Goal: Transaction & Acquisition: Download file/media

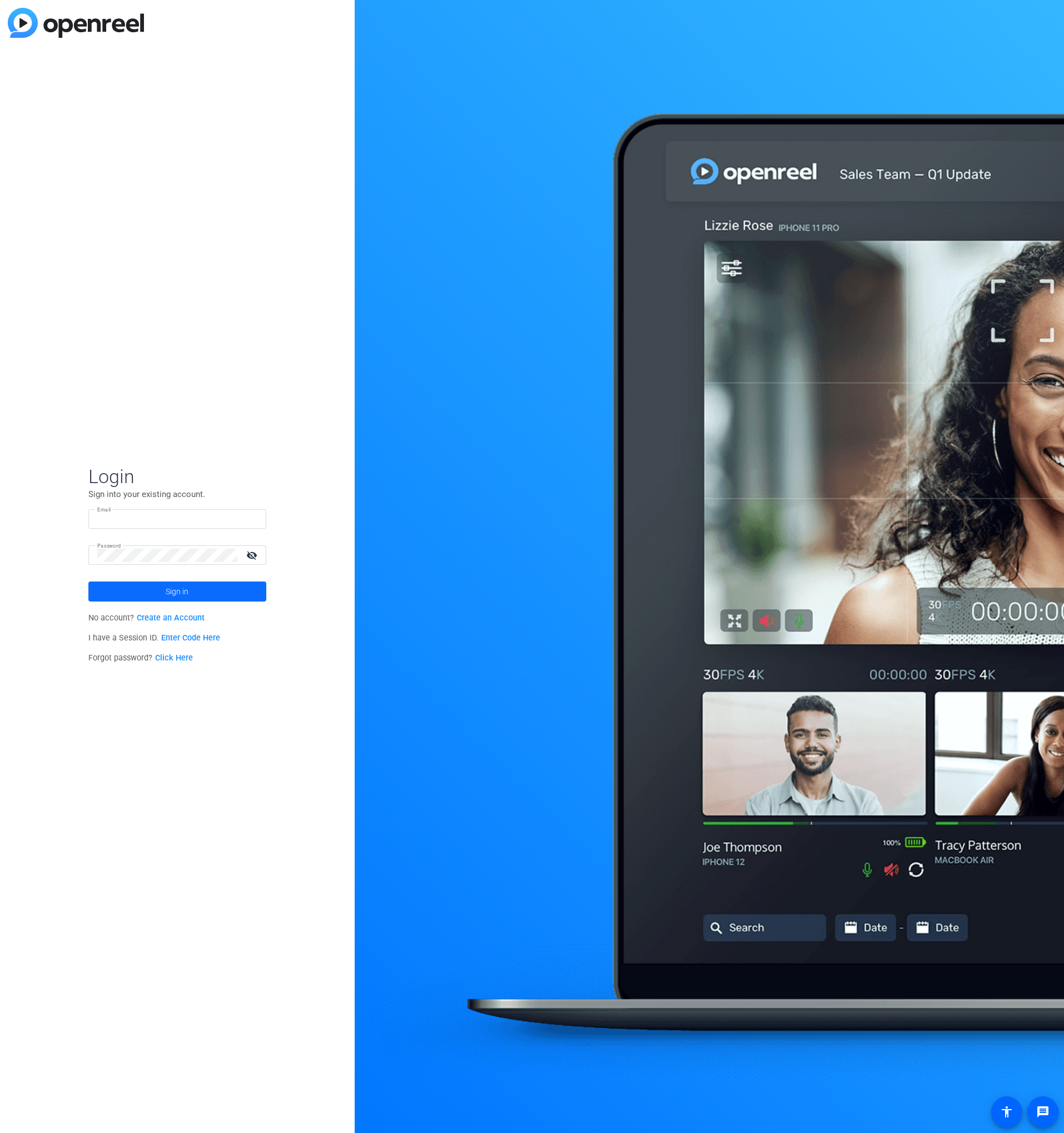
type input "[PERSON_NAME][EMAIL_ADDRESS][PERSON_NAME][DOMAIN_NAME]"
click at [211, 583] on span at bounding box center [177, 591] width 178 height 26
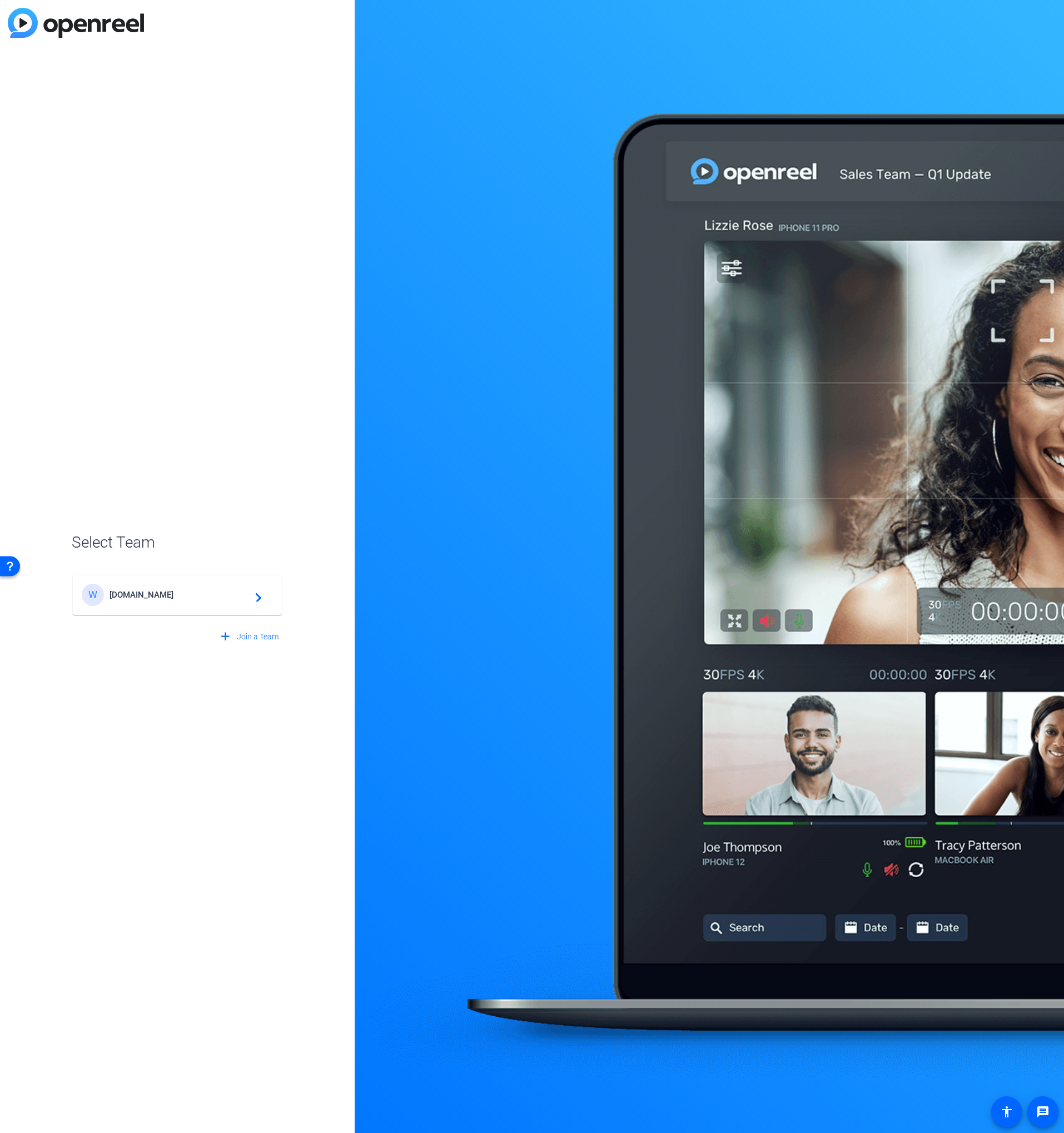
click at [224, 581] on mat-card-content "W [DOMAIN_NAME] navigate_next" at bounding box center [177, 595] width 209 height 40
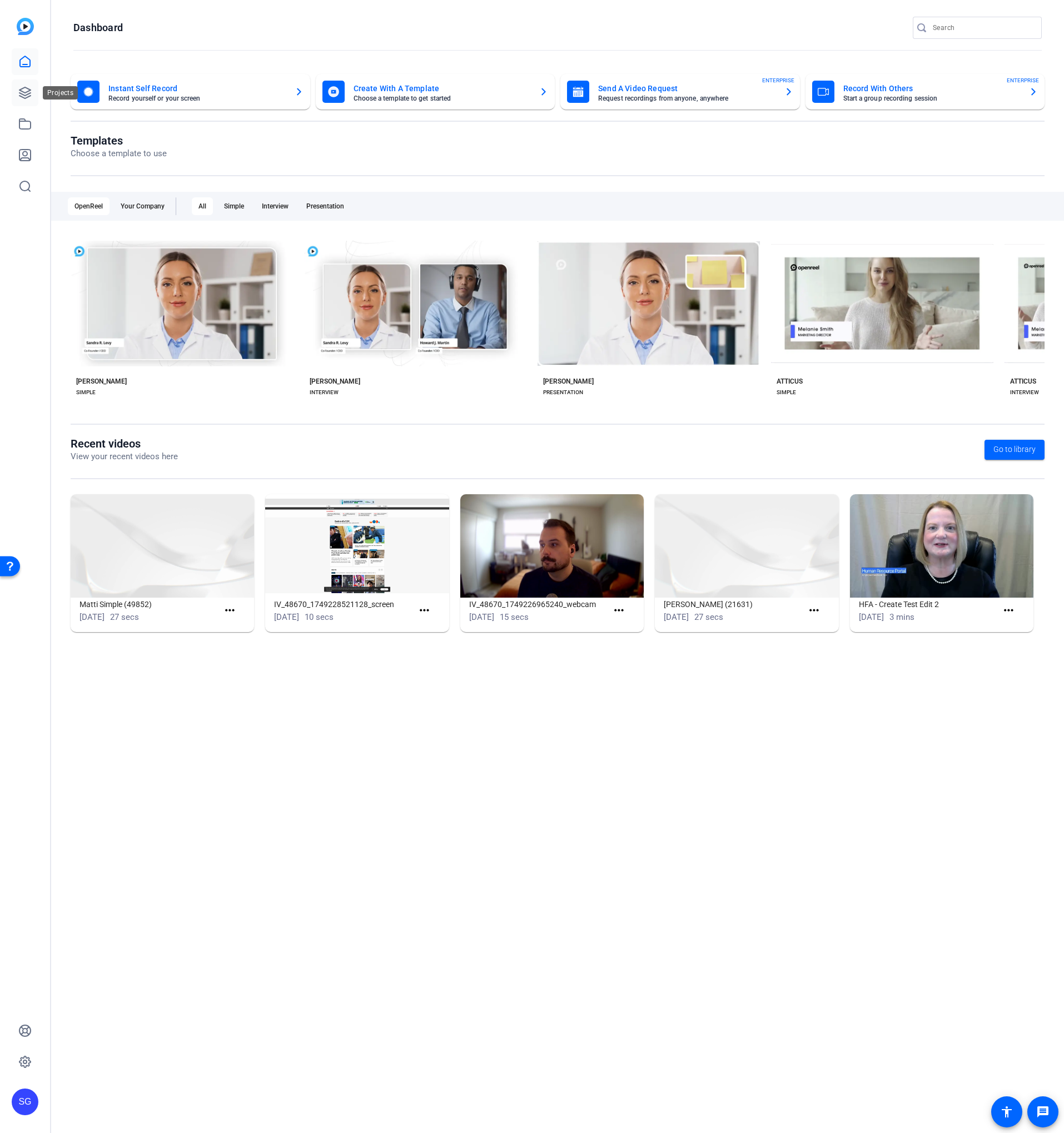
click at [23, 86] on icon at bounding box center [24, 93] width 13 height 13
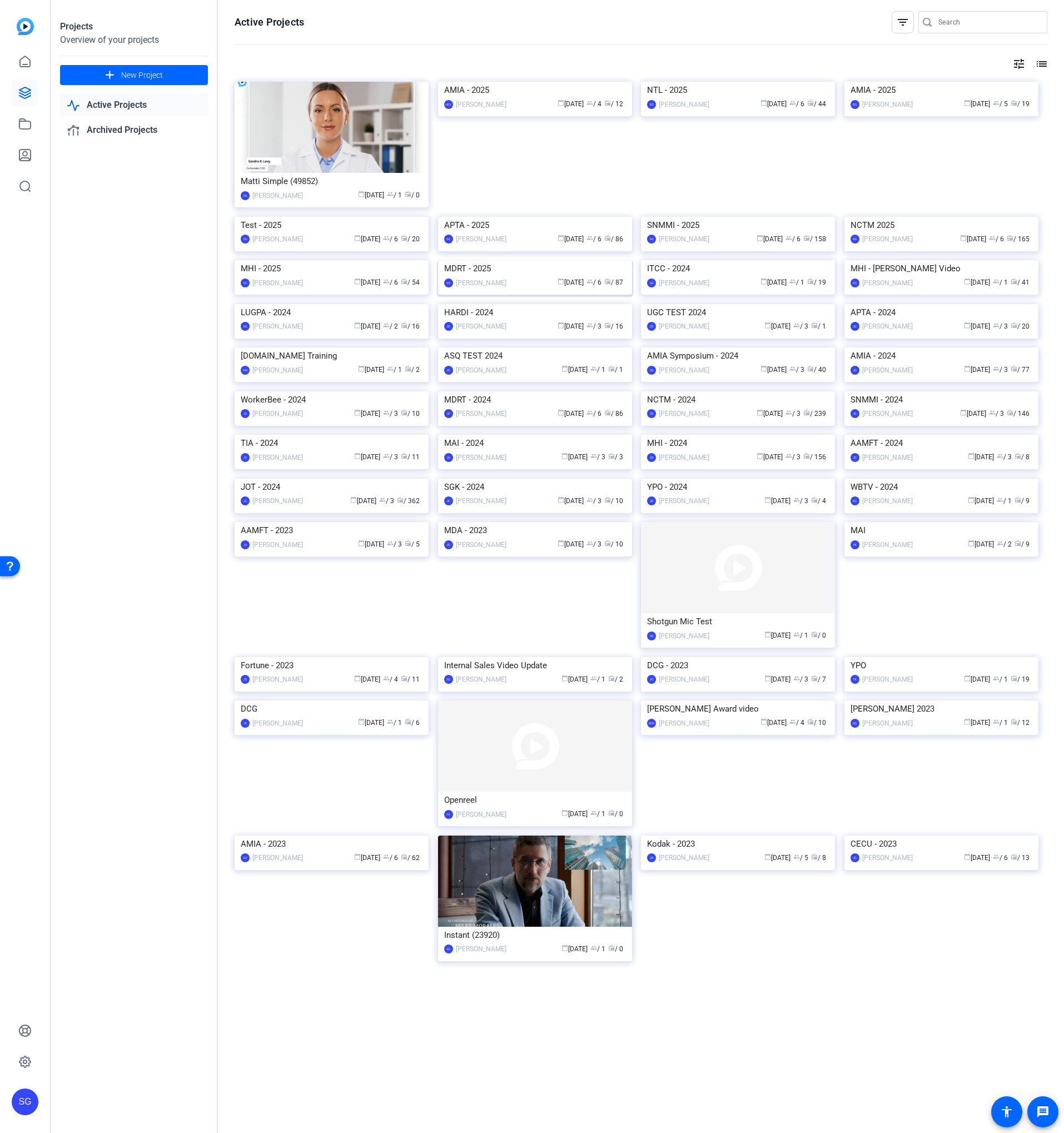
click at [546, 260] on img at bounding box center [535, 260] width 194 height 0
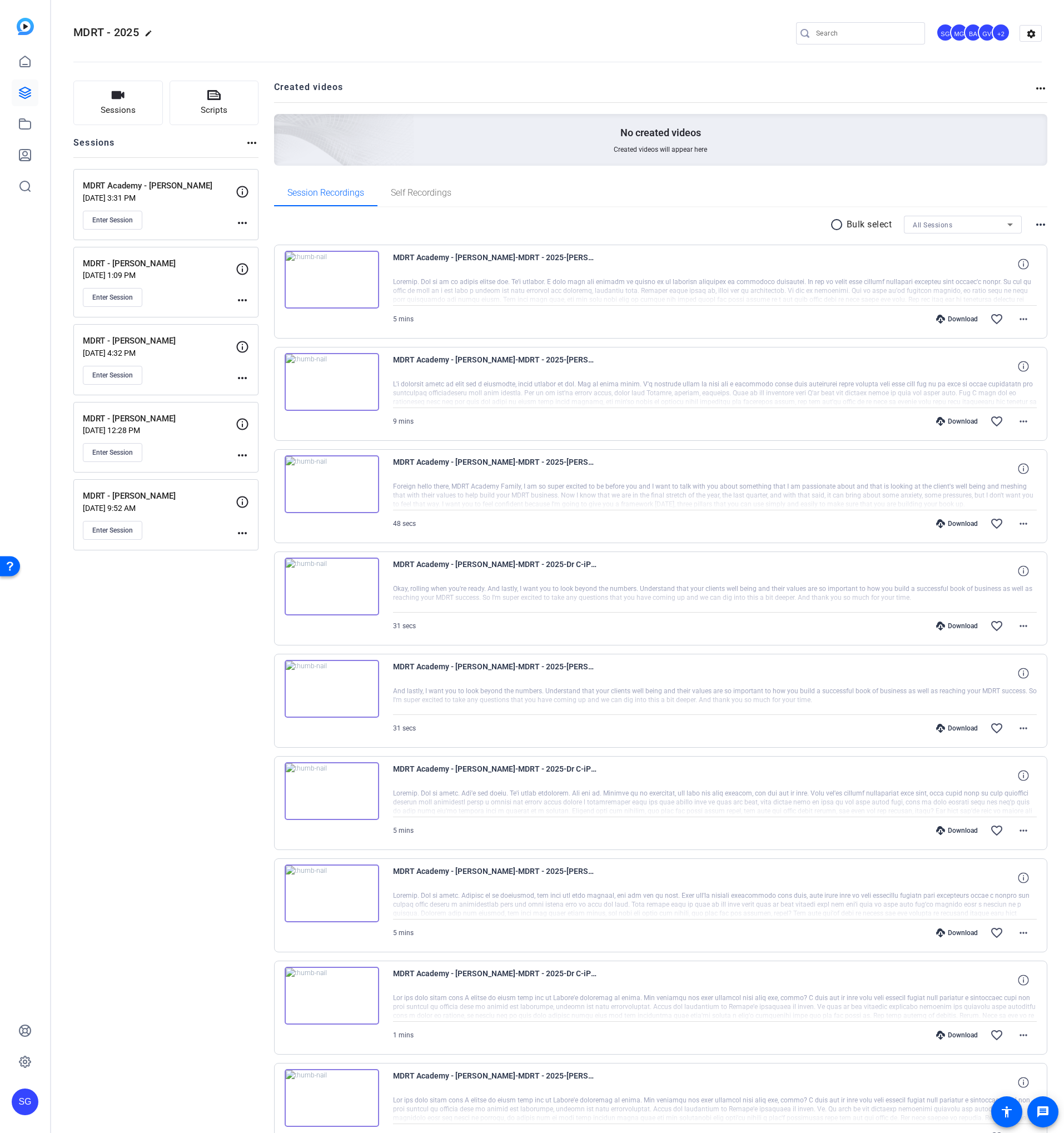
click at [934, 224] on span "All Sessions" at bounding box center [932, 225] width 40 height 8
click at [930, 262] on span "MDRT Academy - [PERSON_NAME]" at bounding box center [962, 264] width 100 height 13
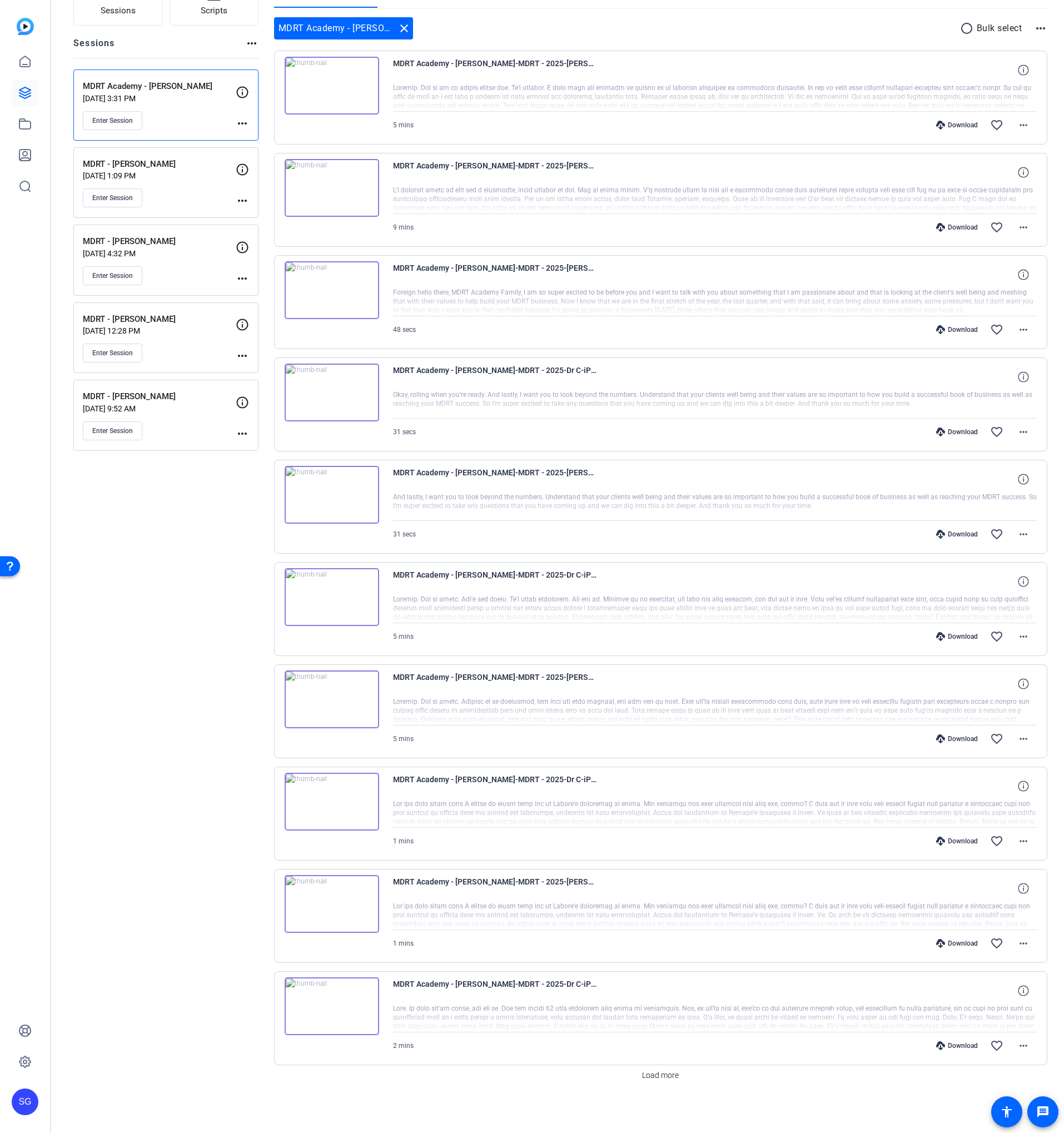
scroll to position [101, 0]
click at [654, 1081] on span at bounding box center [661, 1073] width 46 height 26
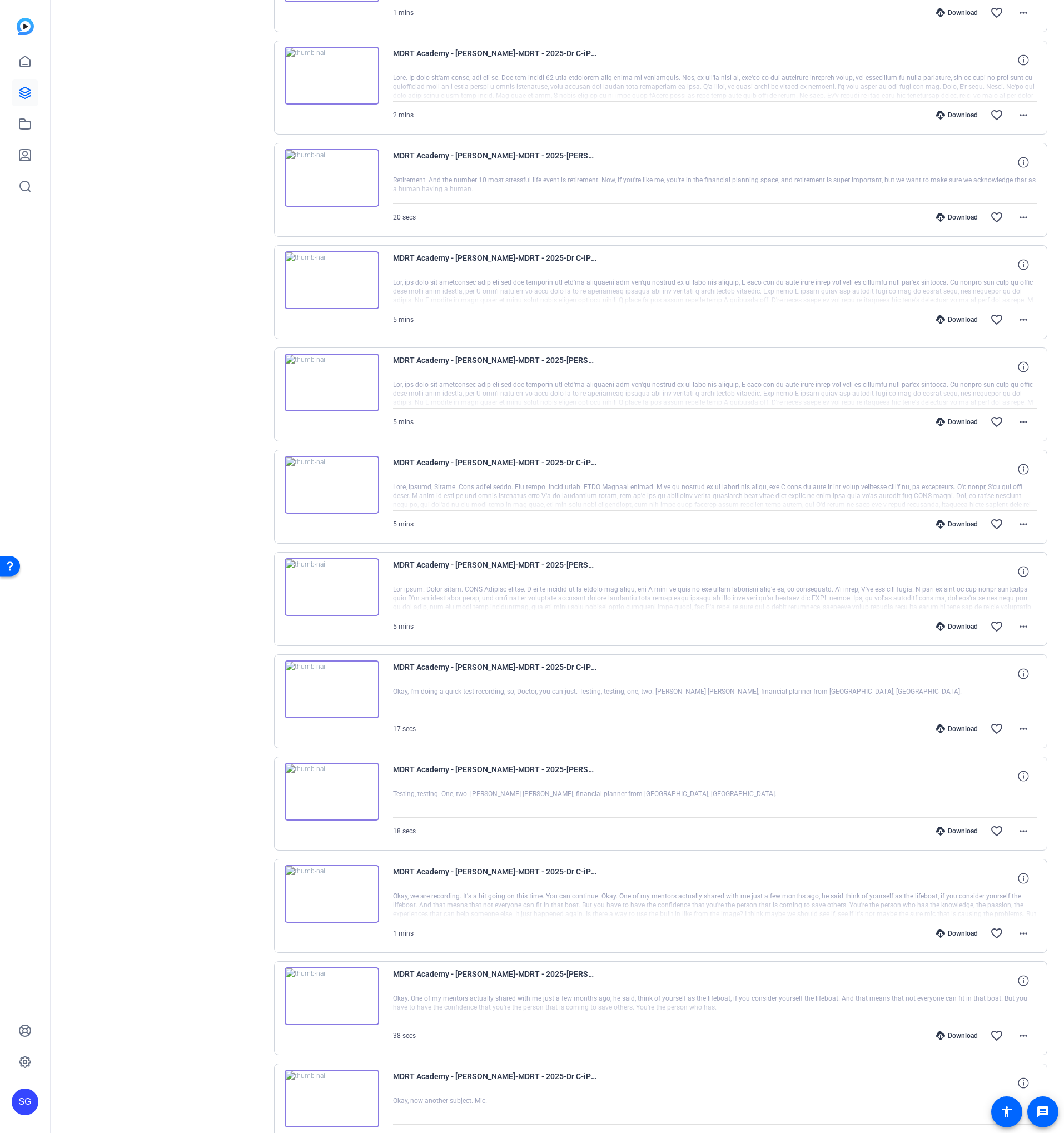
scroll to position [1124, 0]
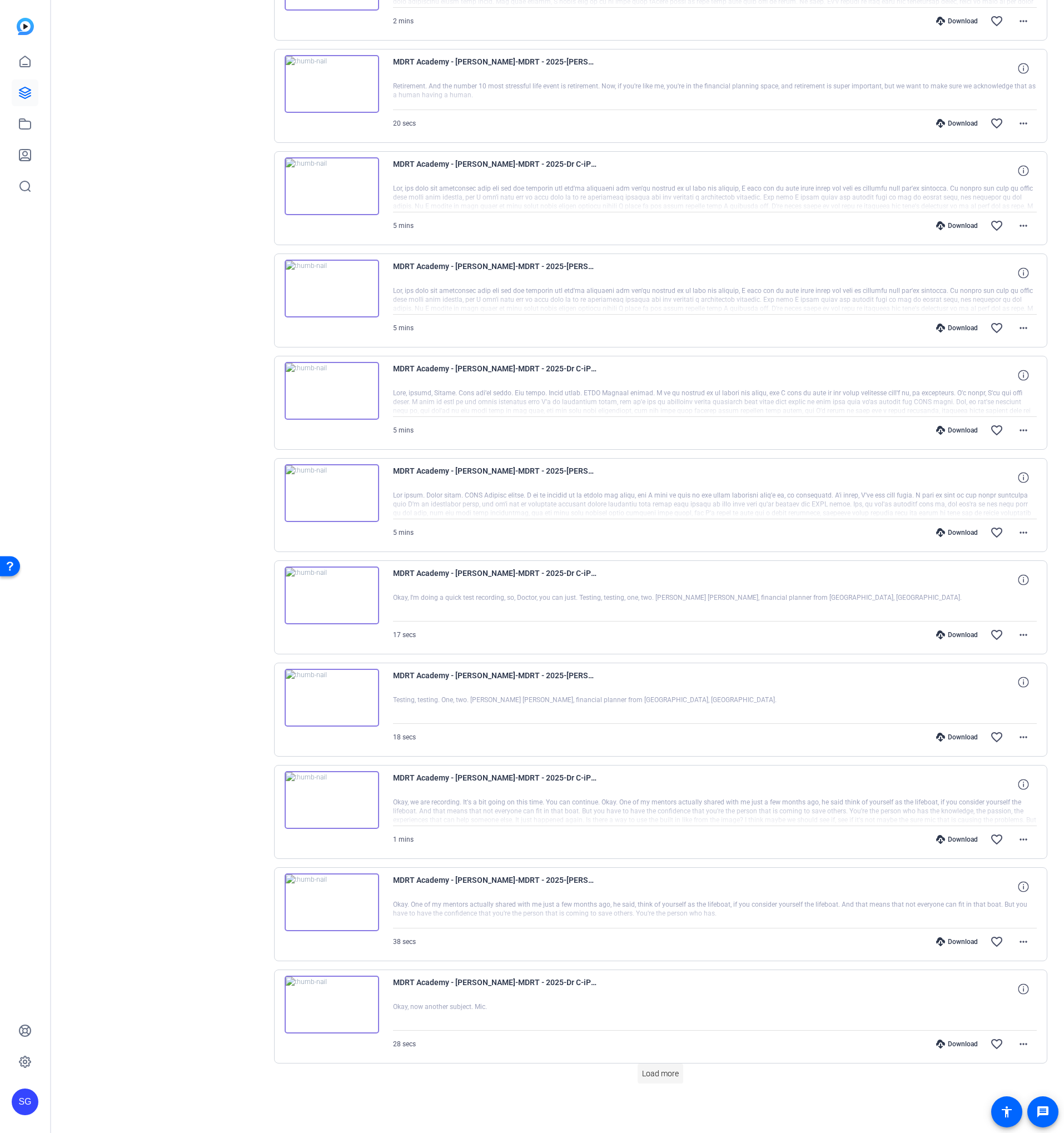
click at [647, 1072] on span "Load more" at bounding box center [660, 1073] width 37 height 12
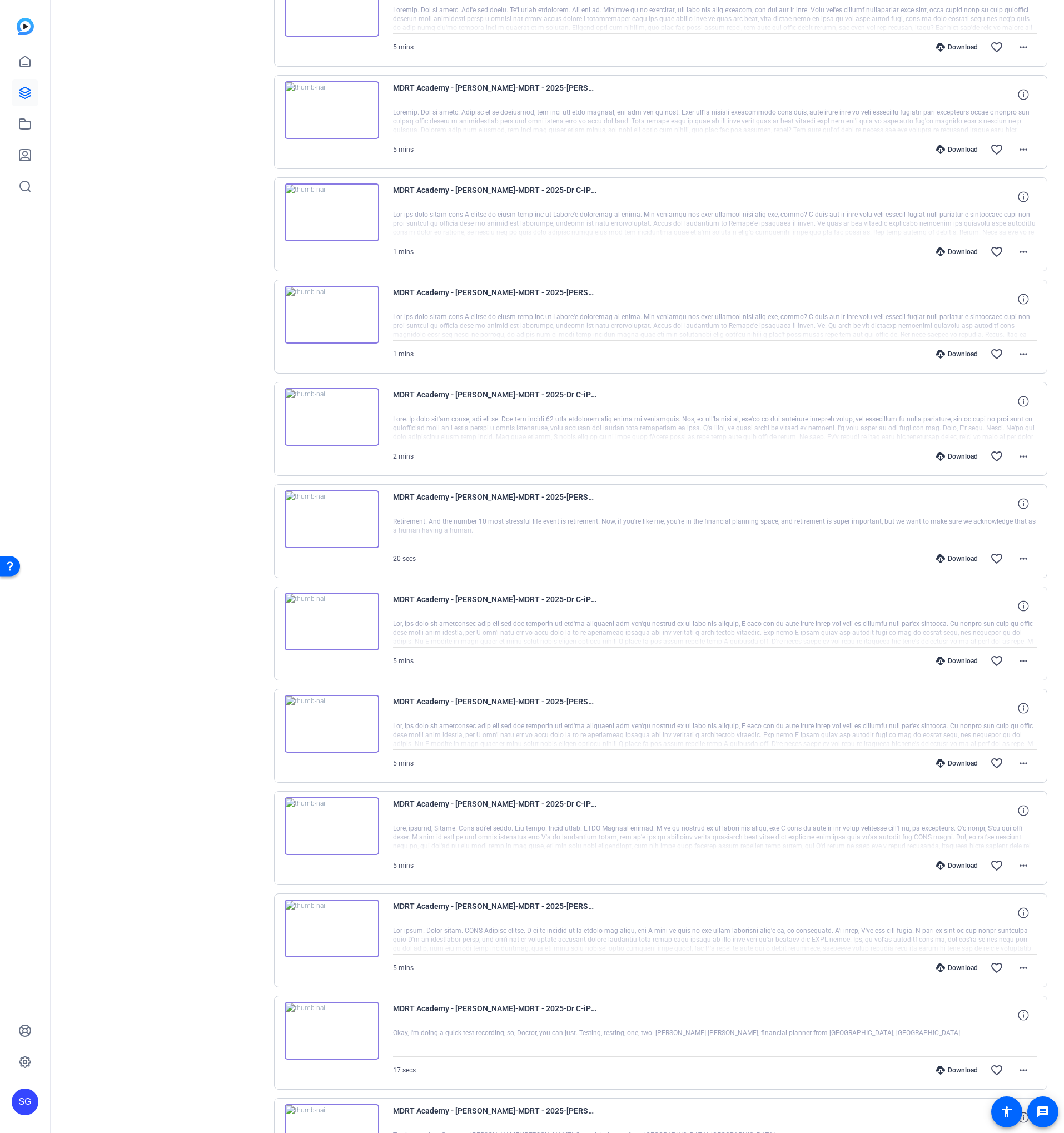
scroll to position [0, 0]
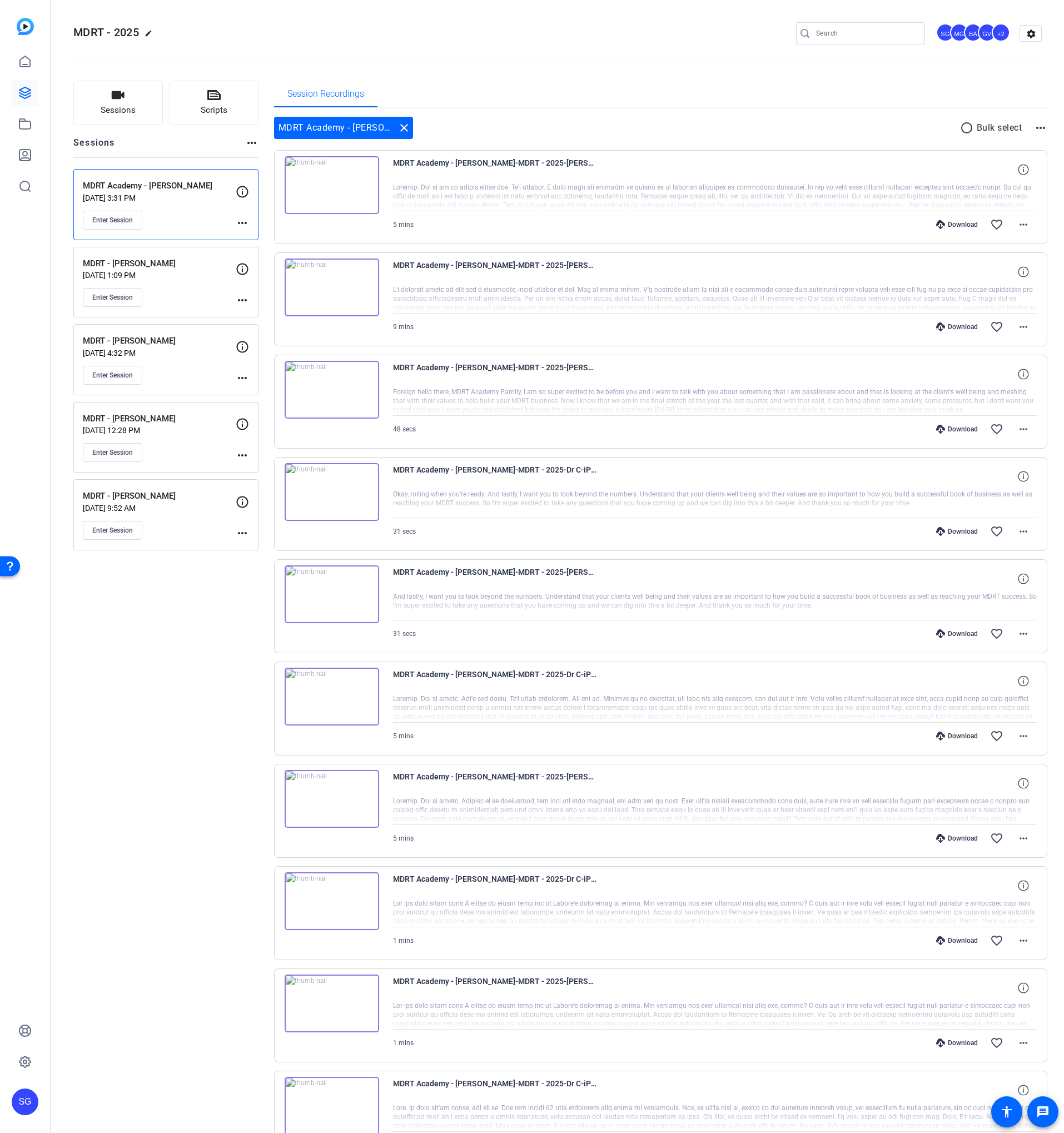
click at [984, 130] on p "Bulk select" at bounding box center [999, 127] width 46 height 13
click at [968, 129] on mat-icon "radio_button_unchecked" at bounding box center [968, 127] width 17 height 13
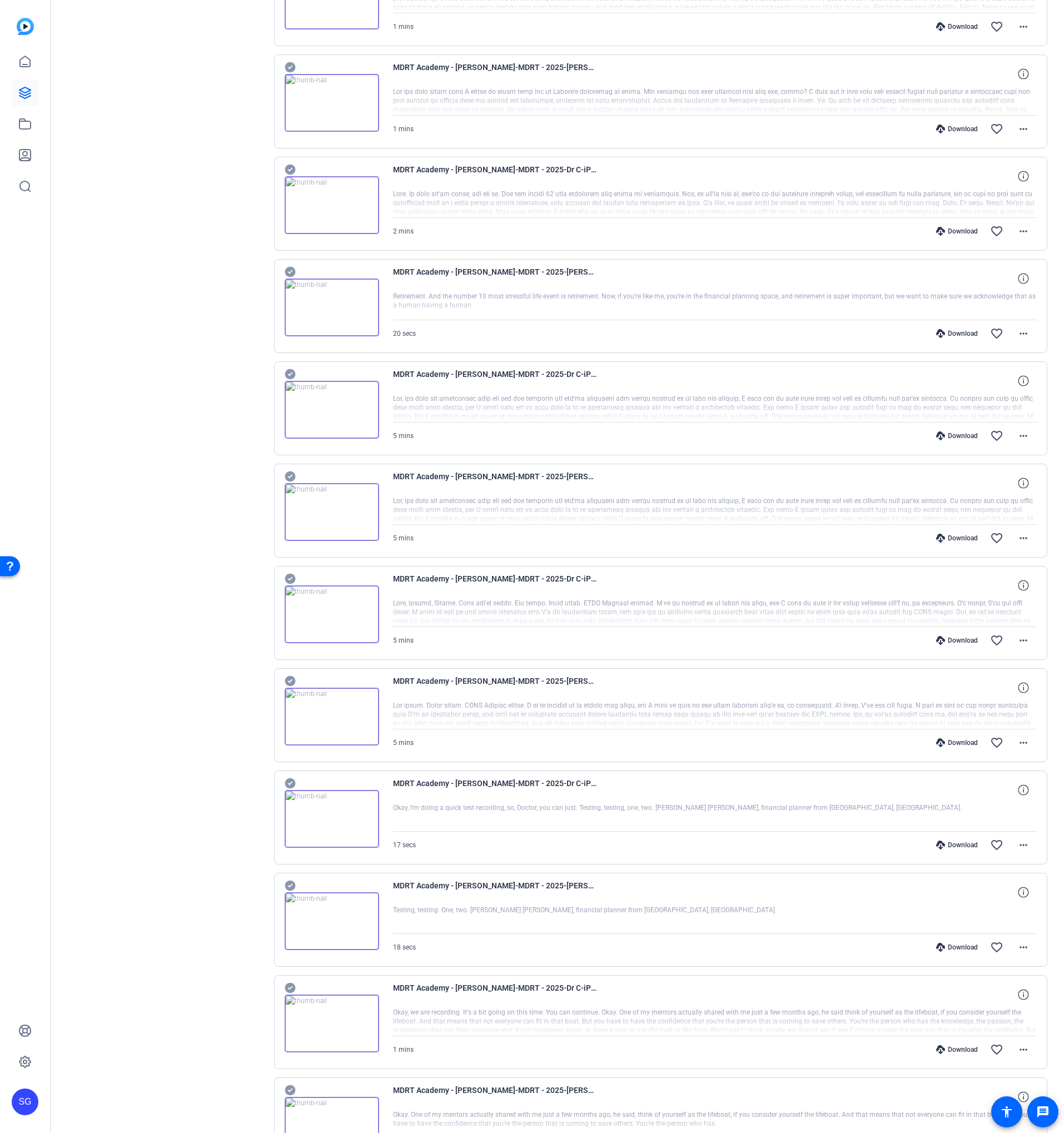
scroll to position [916, 0]
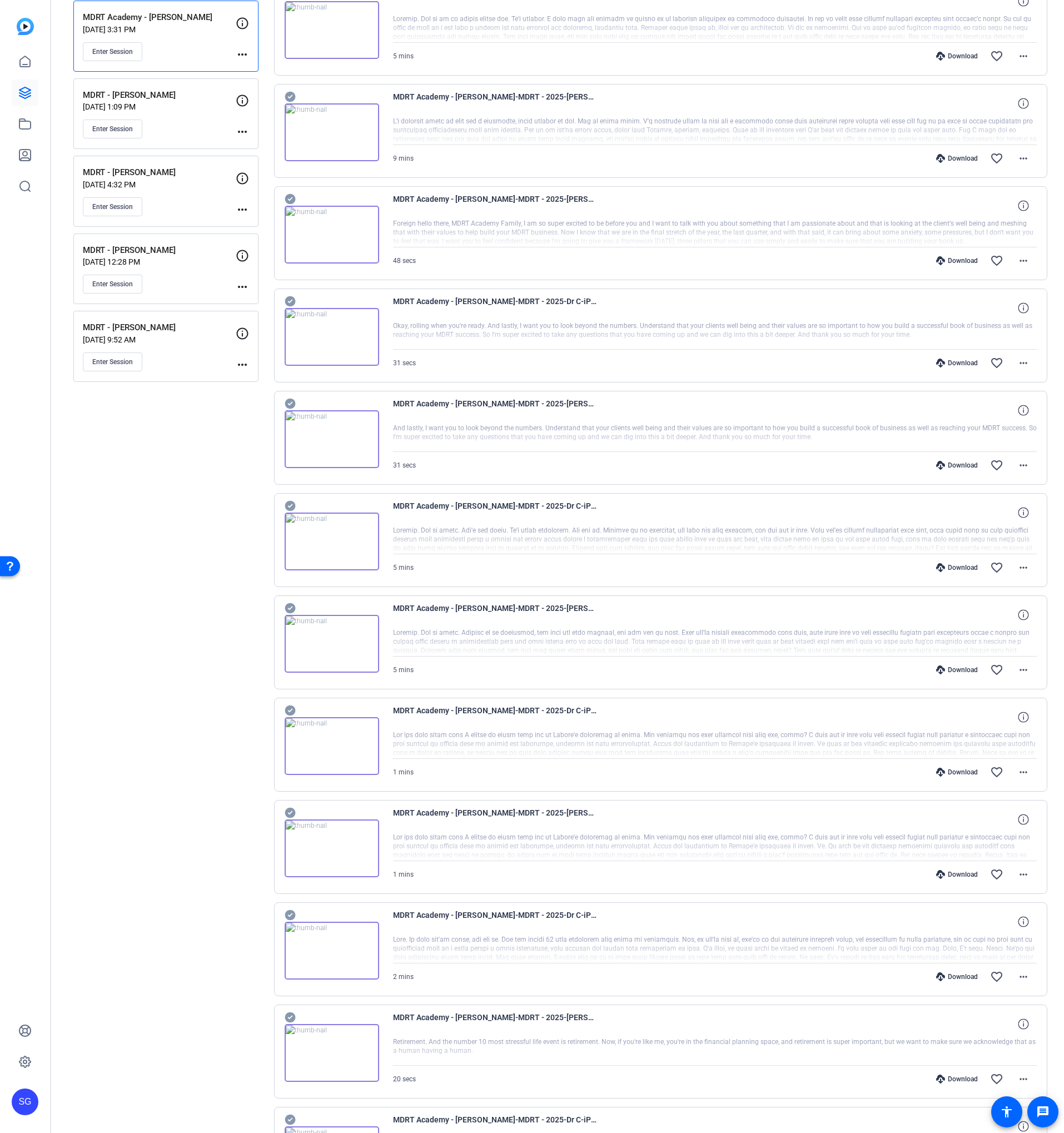
scroll to position [0, 0]
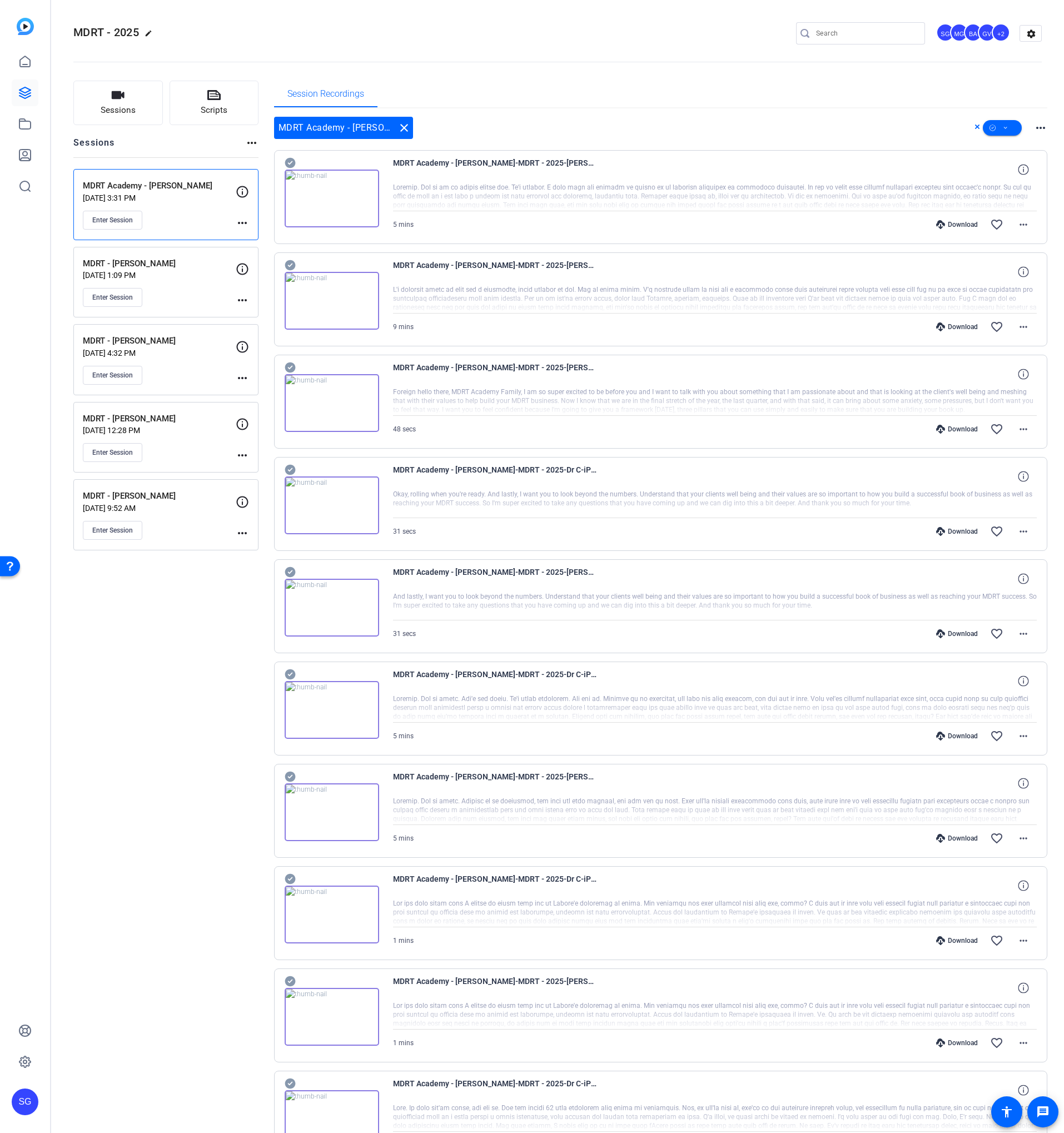
click at [292, 159] on icon at bounding box center [289, 163] width 10 height 10
click at [292, 168] on icon at bounding box center [289, 163] width 10 height 10
click at [290, 168] on icon at bounding box center [289, 163] width 10 height 10
click at [289, 168] on icon at bounding box center [289, 163] width 10 height 10
click at [288, 168] on icon at bounding box center [289, 163] width 10 height 10
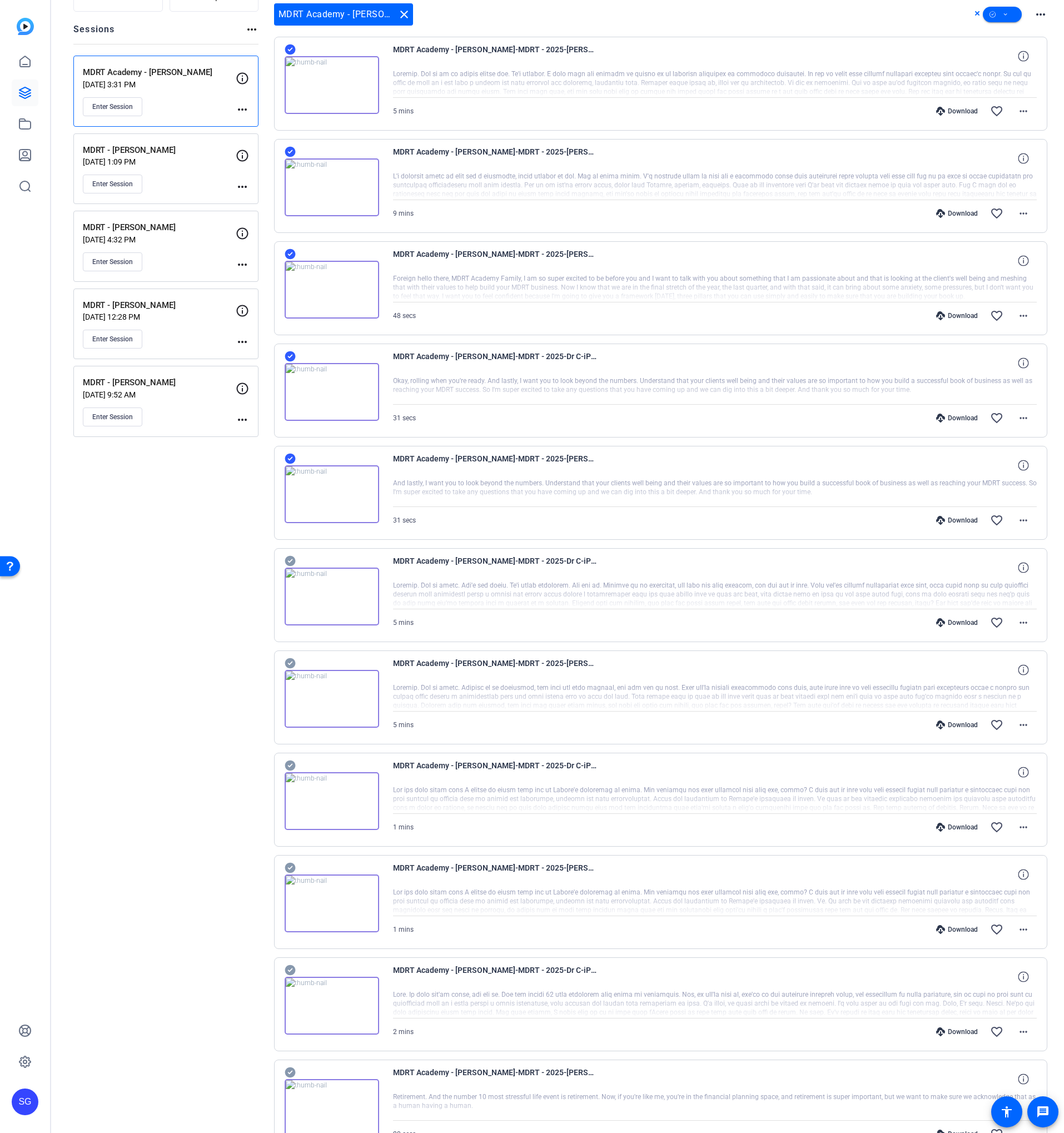
scroll to position [112, 0]
click at [291, 56] on icon at bounding box center [289, 51] width 10 height 10
click at [288, 56] on icon at bounding box center [289, 51] width 10 height 10
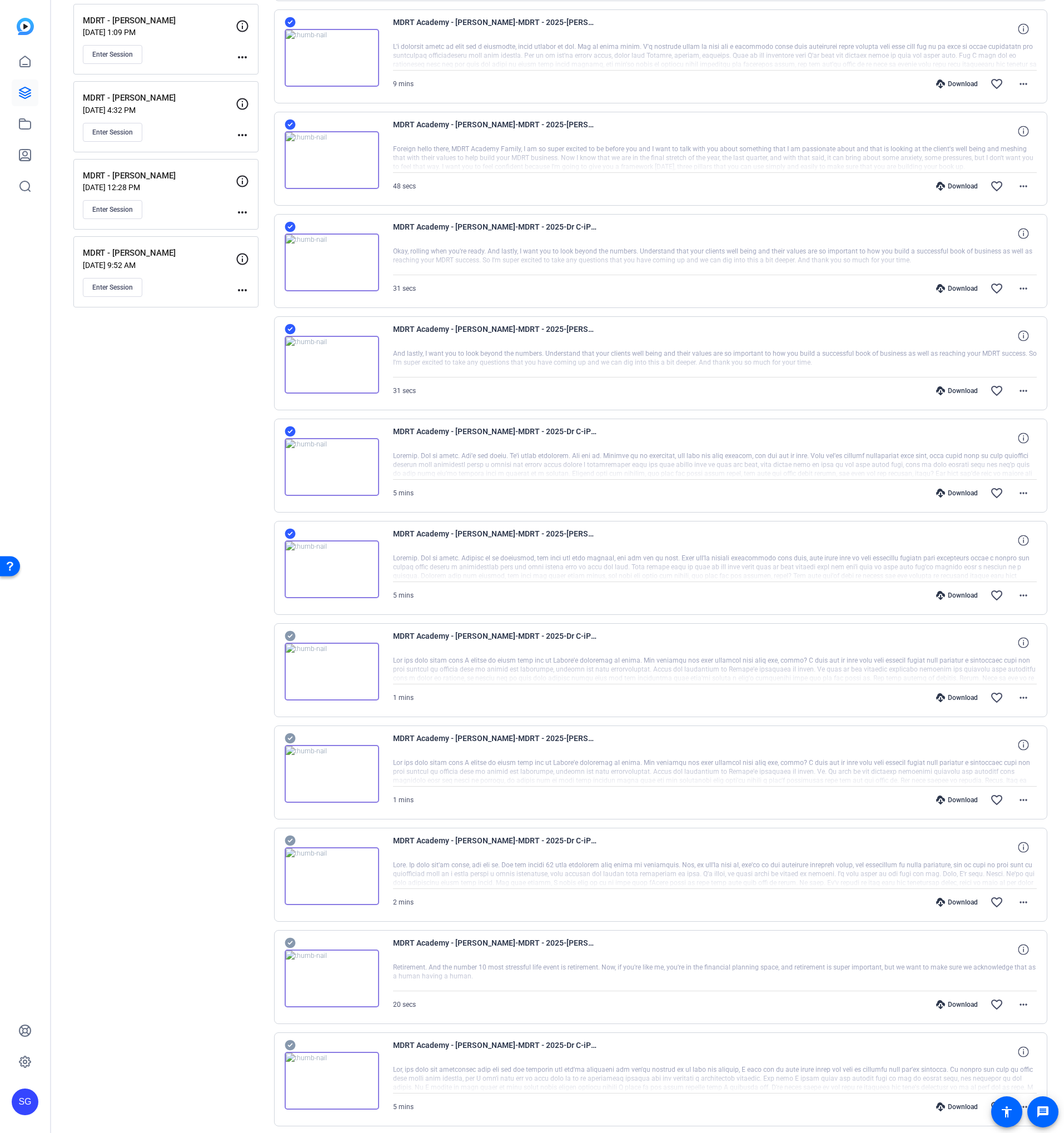
scroll to position [249, 0]
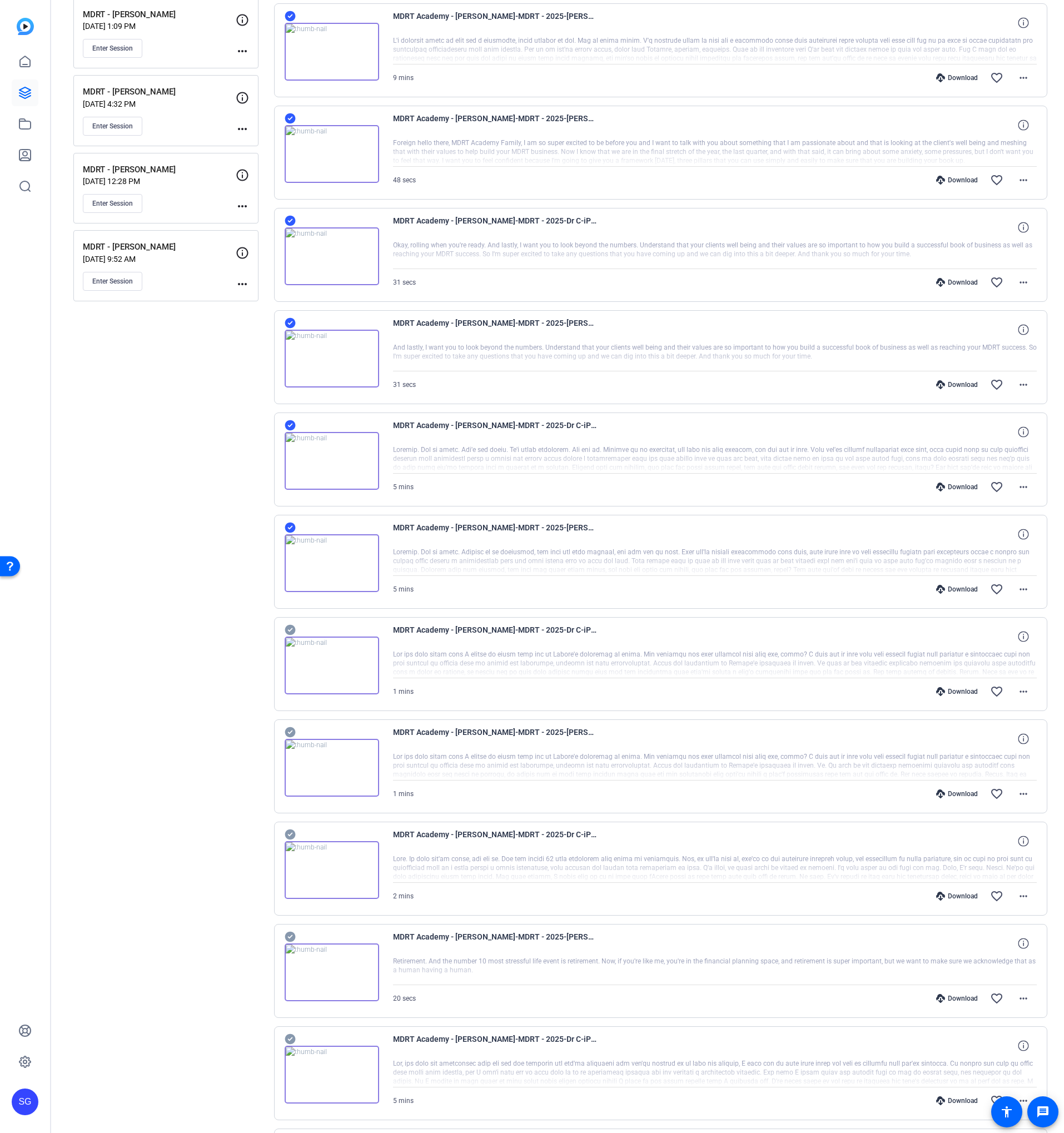
click at [292, 624] on icon at bounding box center [290, 629] width 11 height 13
drag, startPoint x: 287, startPoint y: 733, endPoint x: 282, endPoint y: 805, distance: 72.2
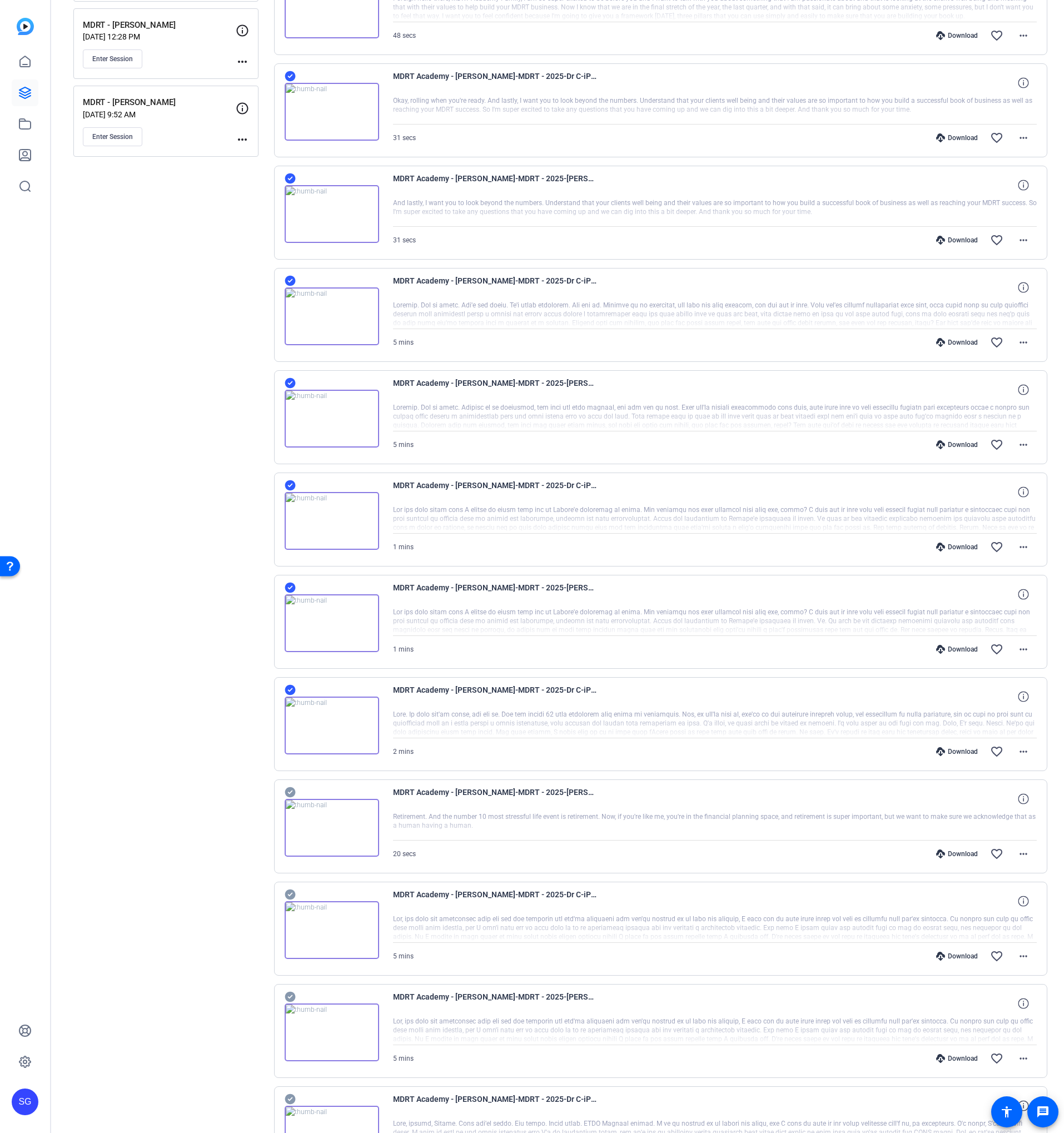
scroll to position [397, 0]
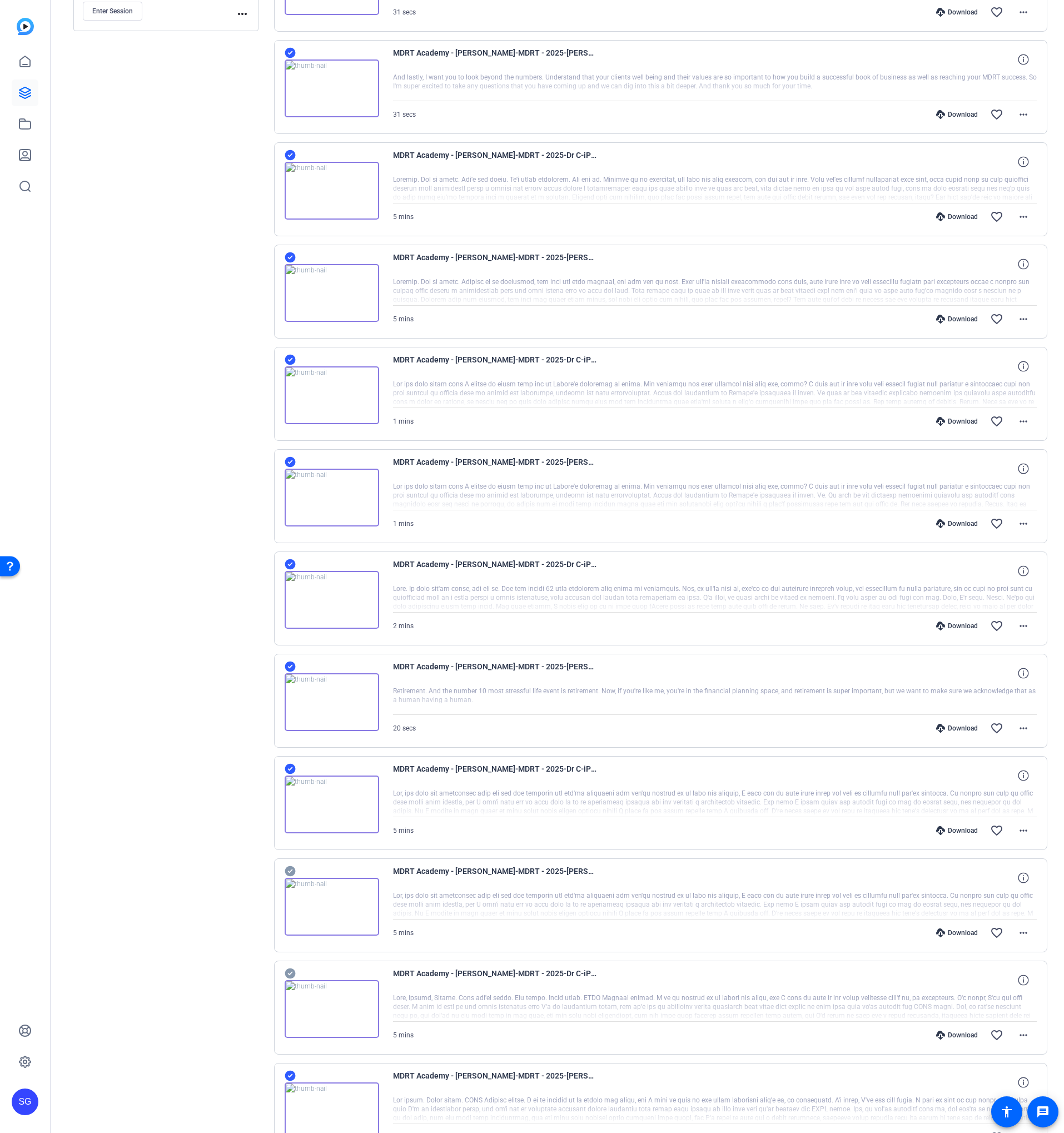
scroll to position [679, 0]
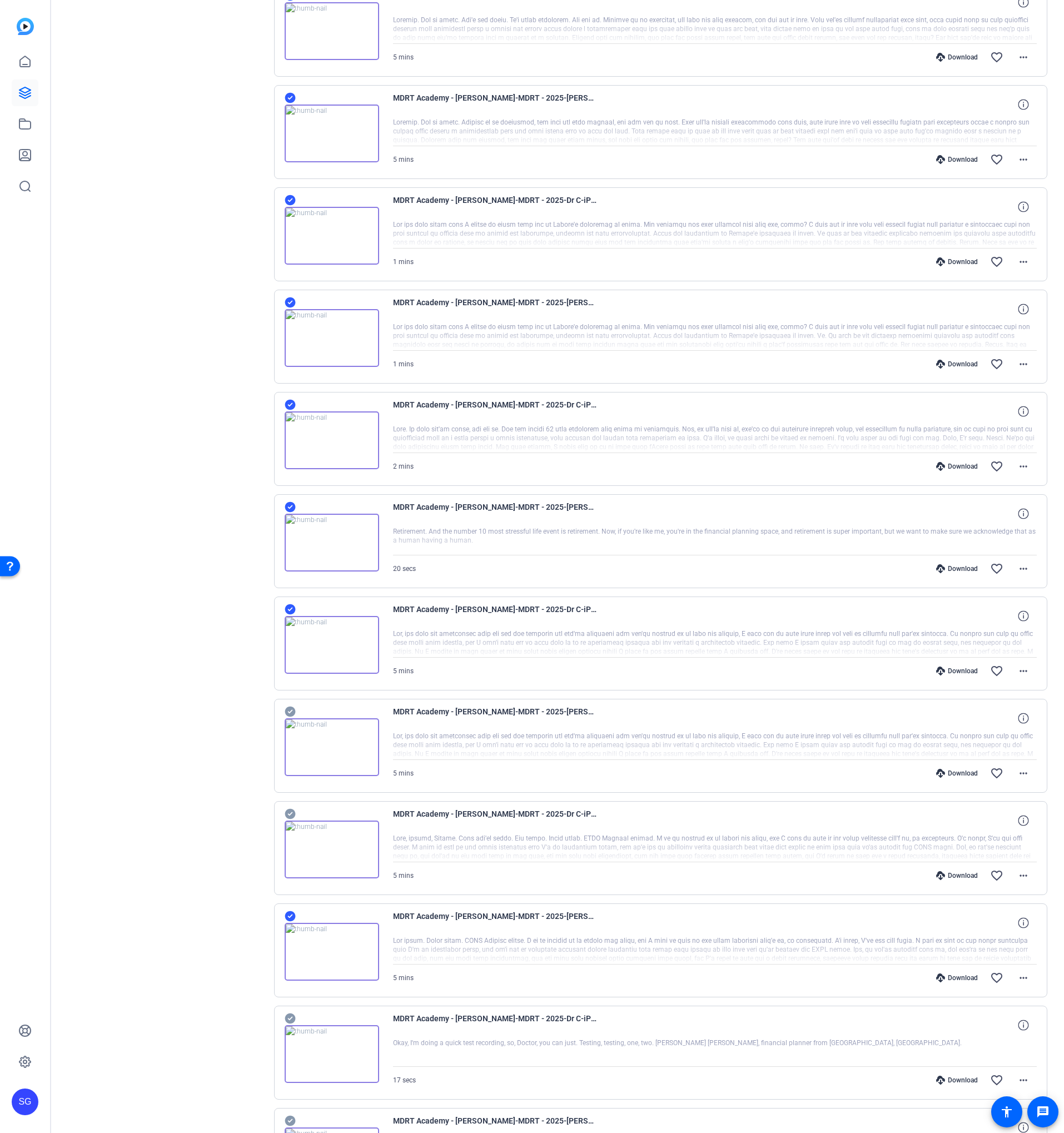
drag, startPoint x: 287, startPoint y: 812, endPoint x: 294, endPoint y: 774, distance: 38.6
drag, startPoint x: 289, startPoint y: 710, endPoint x: 234, endPoint y: 708, distance: 55.0
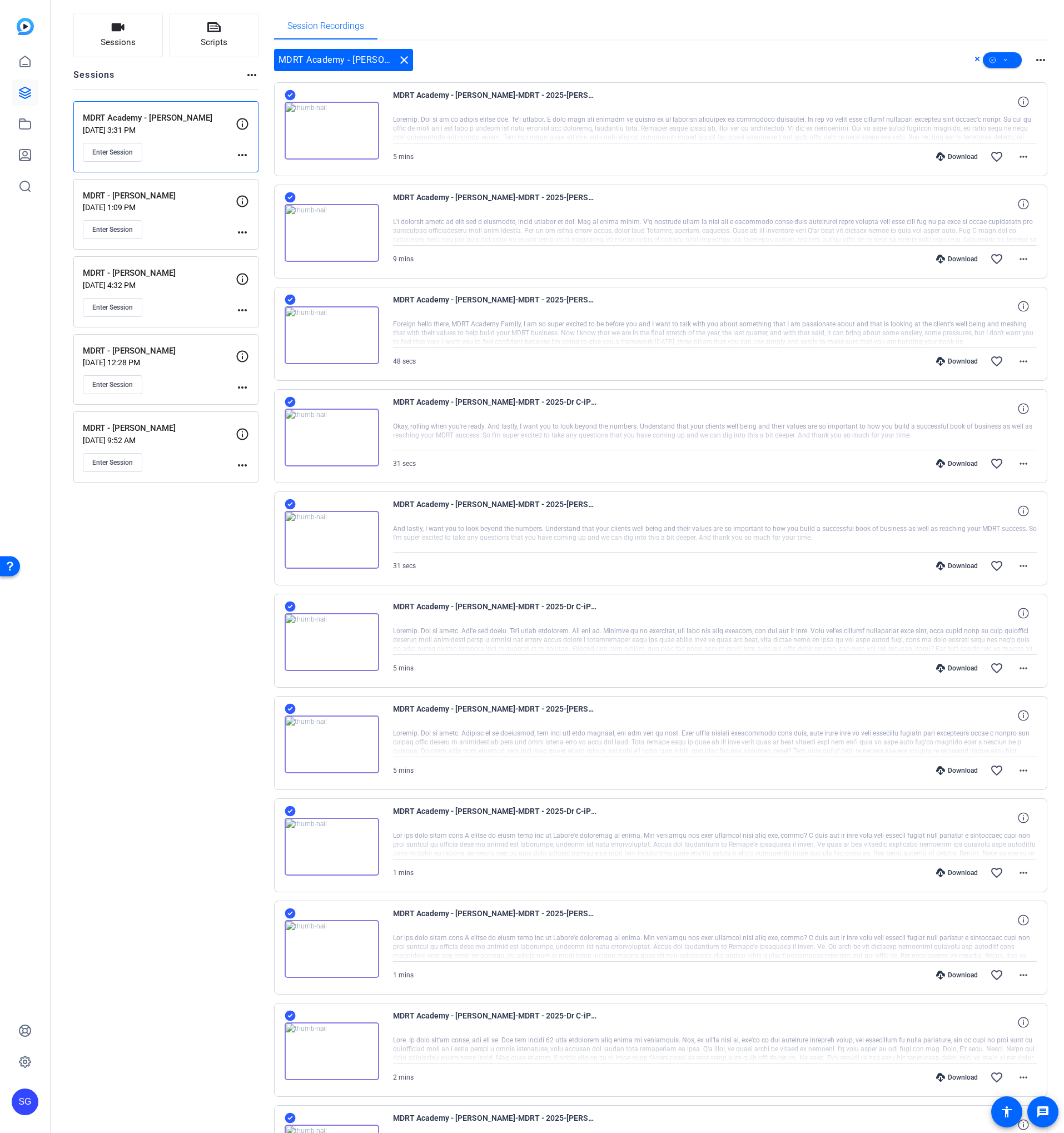
scroll to position [0, 0]
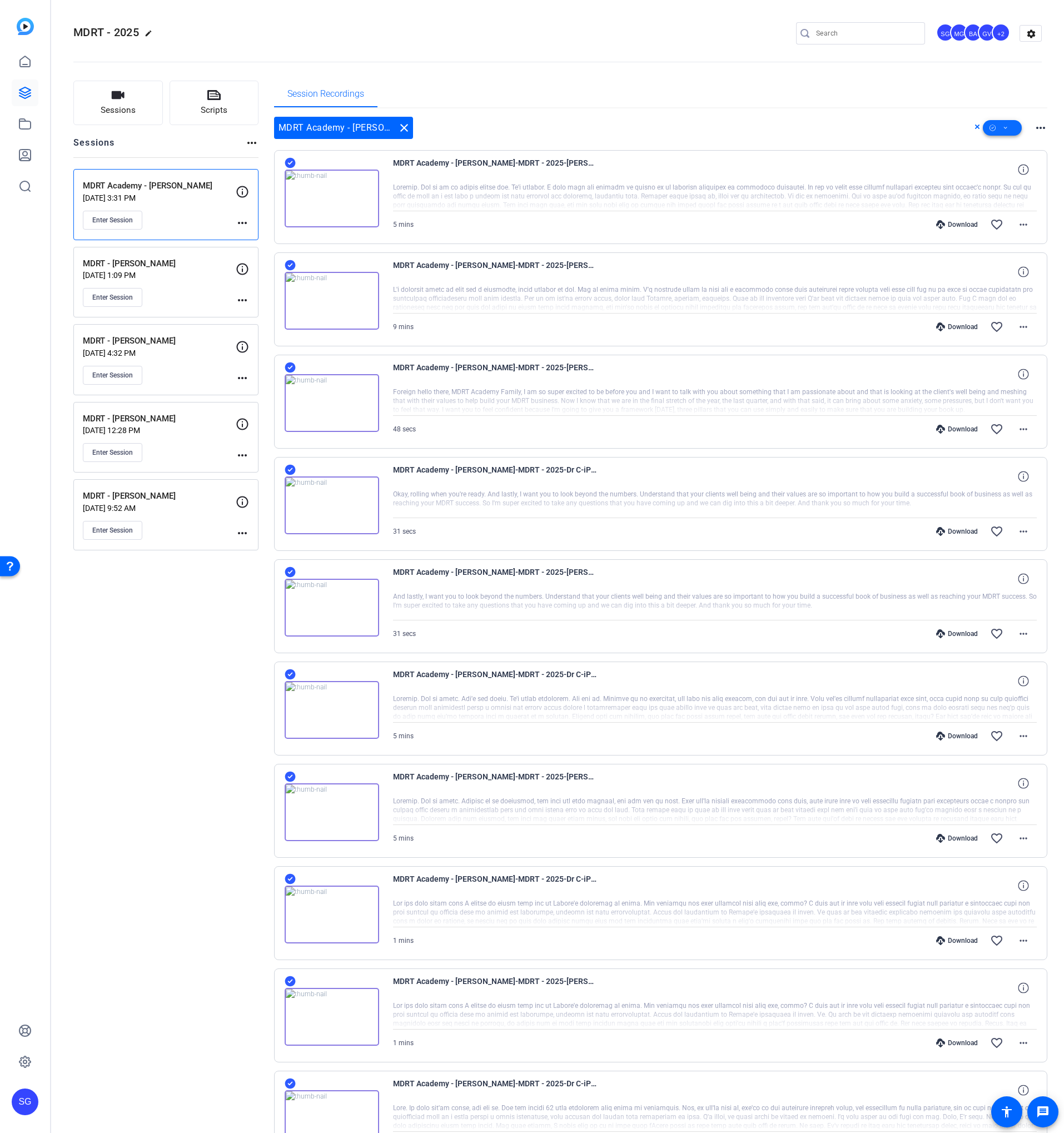
click at [1003, 121] on icon at bounding box center [1006, 128] width 6 height 14
click at [1015, 183] on span "Download MP4" at bounding box center [1021, 187] width 59 height 13
drag, startPoint x: 579, startPoint y: 49, endPoint x: 374, endPoint y: 6, distance: 209.5
click at [578, 49] on openreel-divider-bar at bounding box center [557, 58] width 968 height 34
